Goal: Information Seeking & Learning: Learn about a topic

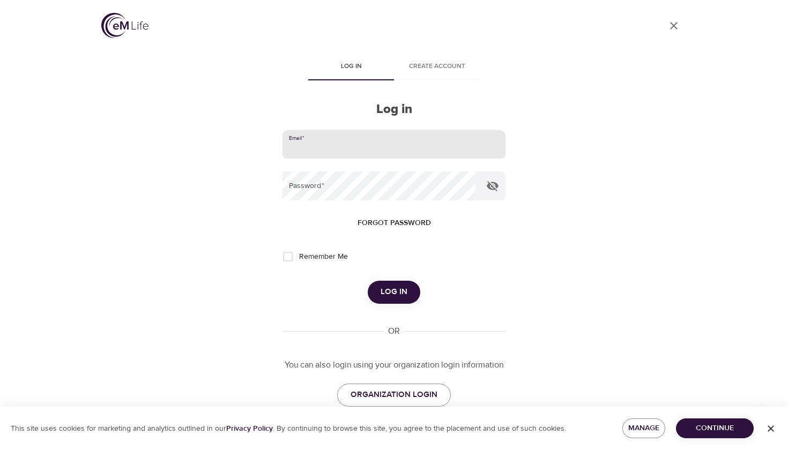
type input "[PERSON_NAME][EMAIL_ADDRESS][PERSON_NAME][DOMAIN_NAME]"
click at [393, 291] on button "Log in" at bounding box center [394, 292] width 53 height 23
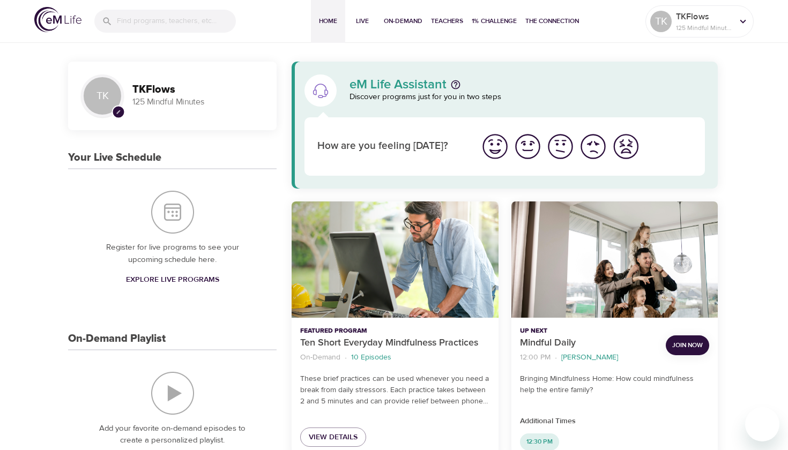
click at [531, 149] on img "I'm feeling good" at bounding box center [527, 146] width 29 height 29
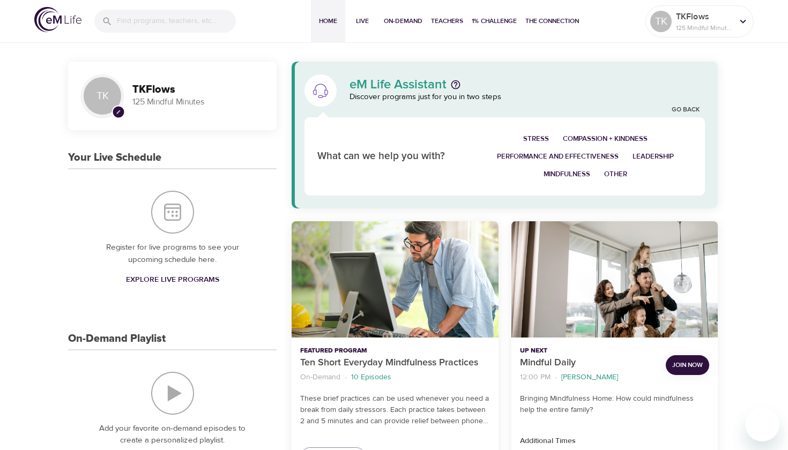
click at [177, 205] on img "Your Live Schedule" at bounding box center [172, 212] width 43 height 43
click at [182, 274] on span "Explore Live Programs" at bounding box center [172, 279] width 93 height 13
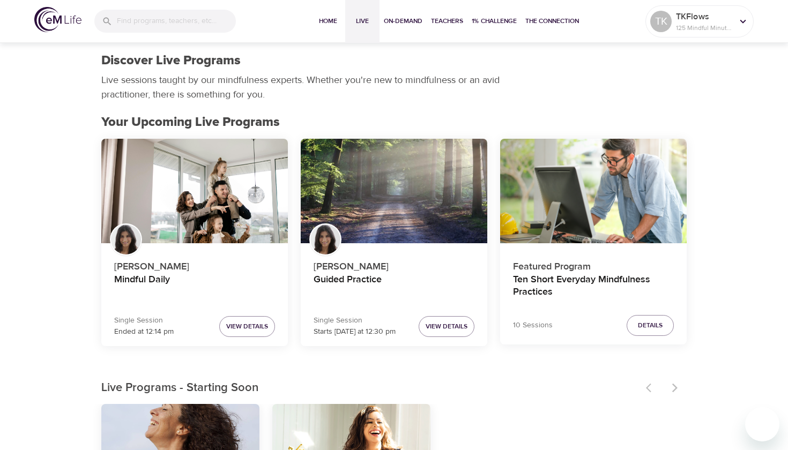
click at [675, 387] on div at bounding box center [663, 388] width 47 height 24
click at [402, 22] on span "On-Demand" at bounding box center [403, 21] width 39 height 11
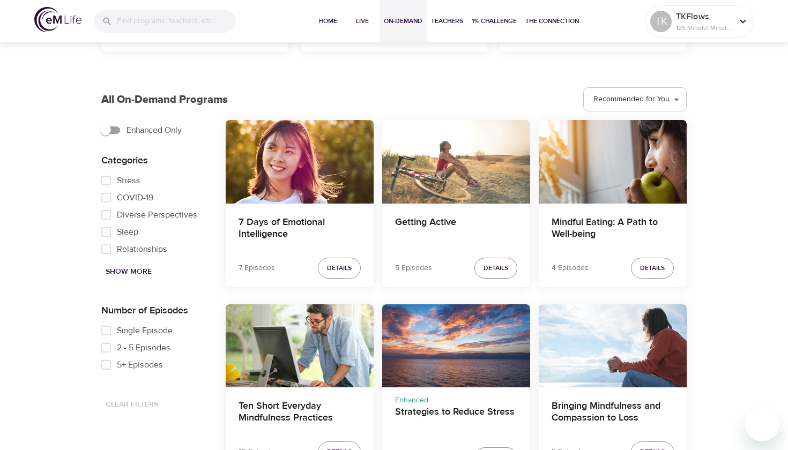
scroll to position [518, 0]
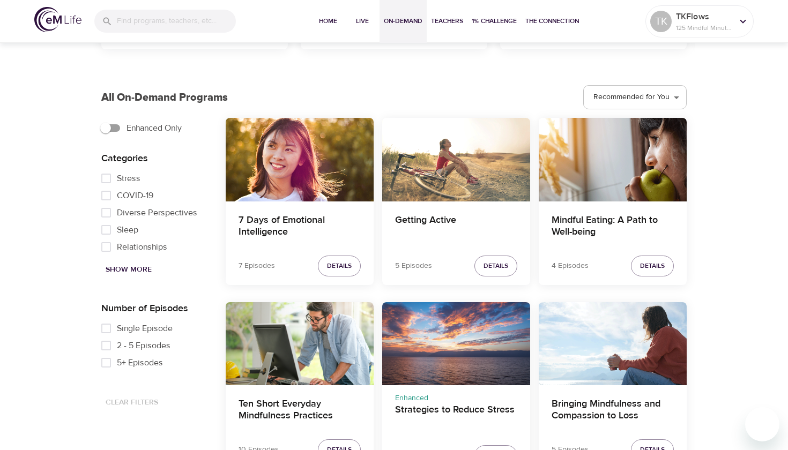
click at [123, 269] on span "Show More" at bounding box center [129, 269] width 46 height 13
click at [128, 246] on span "Focus" at bounding box center [128, 245] width 23 height 13
click at [117, 246] on input "Focus" at bounding box center [105, 244] width 21 height 17
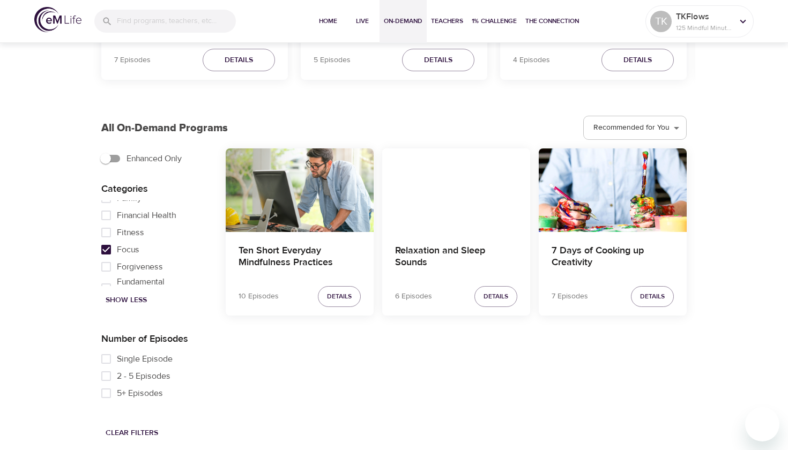
scroll to position [269, 0]
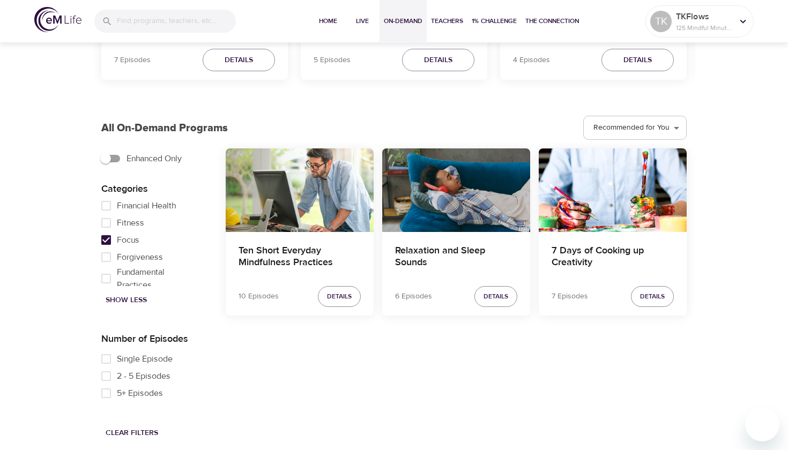
click at [105, 241] on input "Focus" at bounding box center [105, 240] width 21 height 17
checkbox input "false"
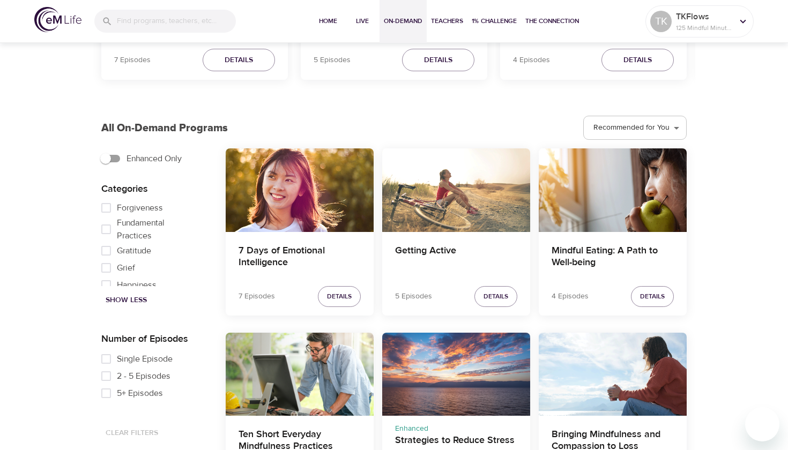
scroll to position [319, 0]
click at [106, 230] on input "Fundamental Practices" at bounding box center [105, 228] width 21 height 17
checkbox input "true"
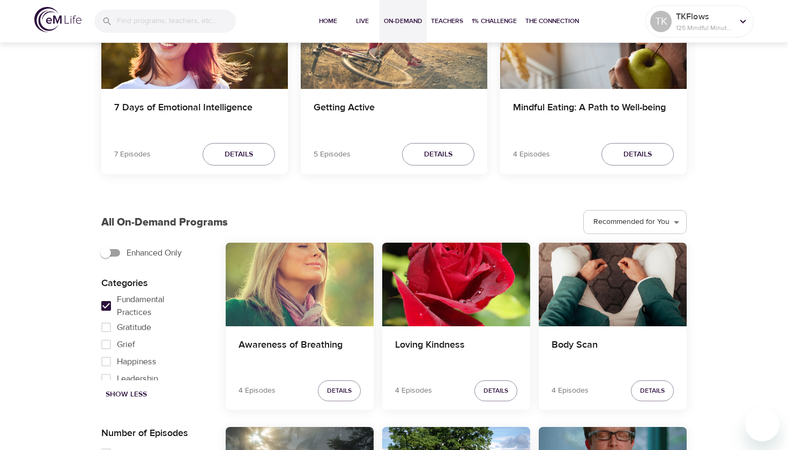
scroll to position [333, 0]
click at [108, 331] on input "Gratitude" at bounding box center [105, 330] width 21 height 17
checkbox input "true"
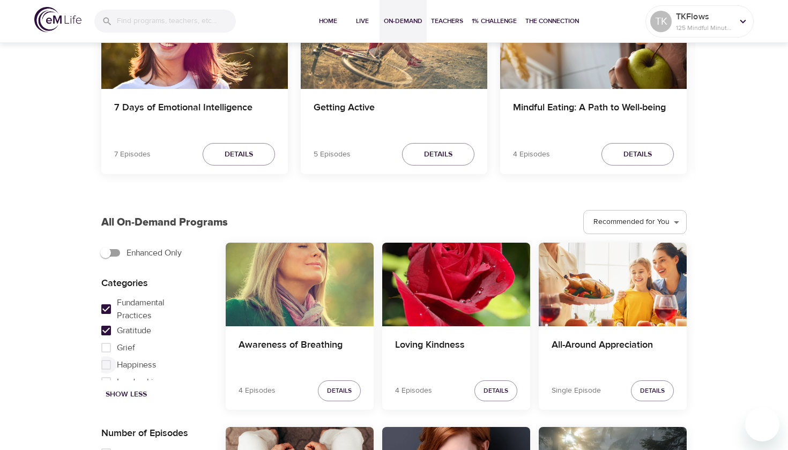
click at [107, 364] on input "Happiness" at bounding box center [105, 364] width 21 height 17
checkbox input "true"
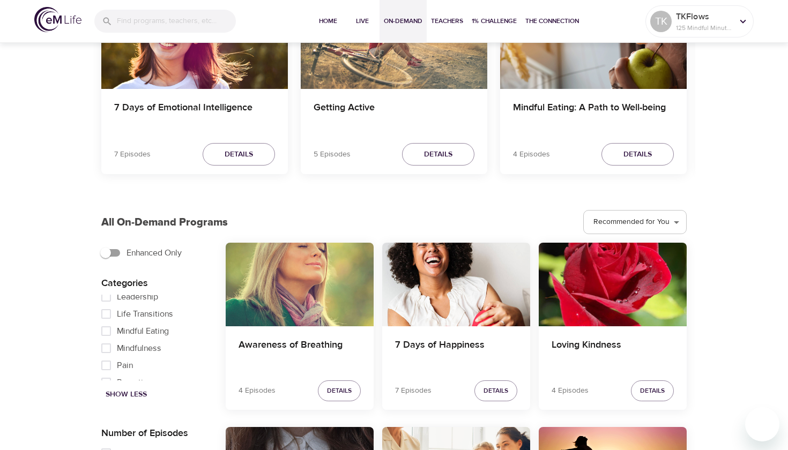
scroll to position [417, 0]
click at [105, 315] on input "Life Transitions" at bounding box center [105, 315] width 21 height 17
checkbox input "true"
click at [108, 332] on input "Mindful Eating" at bounding box center [105, 332] width 21 height 17
checkbox input "true"
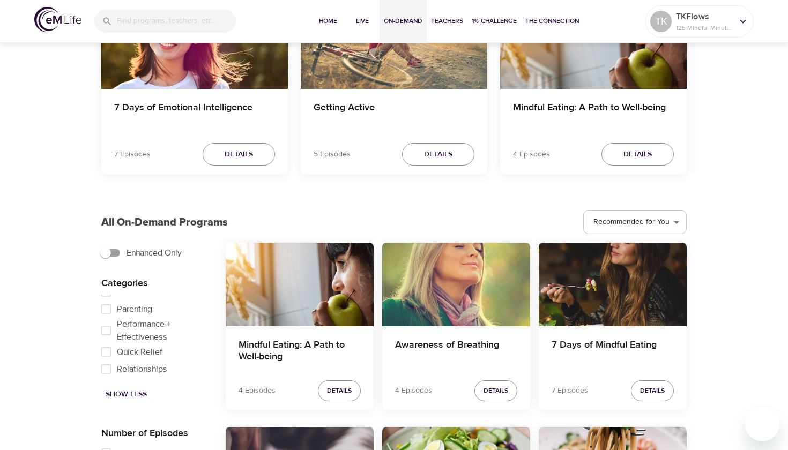
scroll to position [493, 0]
click at [109, 308] on input "Parenting" at bounding box center [105, 307] width 21 height 17
checkbox input "true"
click at [437, 341] on h4 "Awareness of Breathing" at bounding box center [456, 352] width 122 height 26
